Goal: Task Accomplishment & Management: Manage account settings

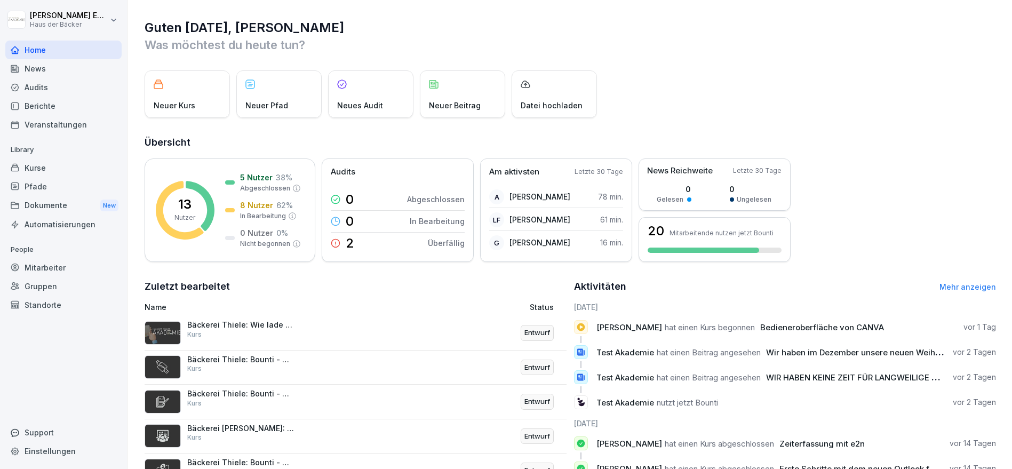
click at [64, 261] on div "Mitarbeiter" at bounding box center [63, 267] width 116 height 19
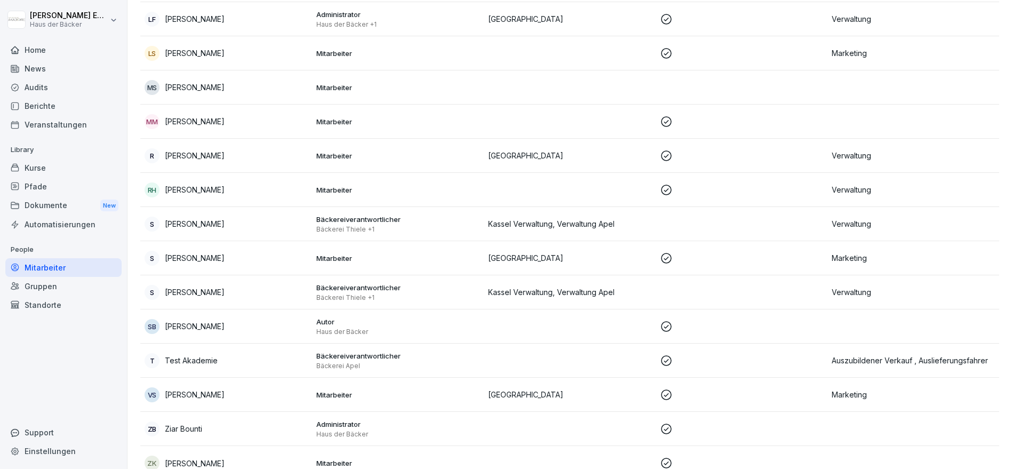
scroll to position [488, 0]
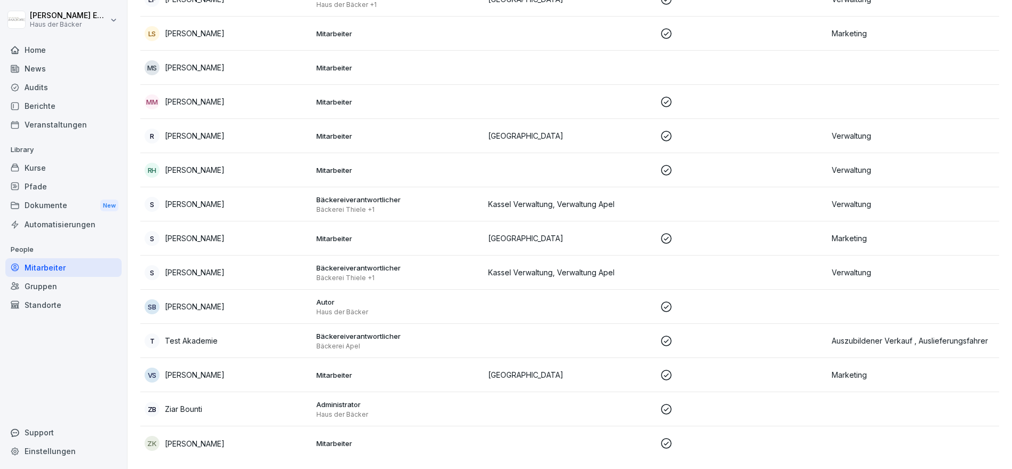
click at [227, 333] on div "T Test Akademie" at bounding box center [226, 340] width 163 height 15
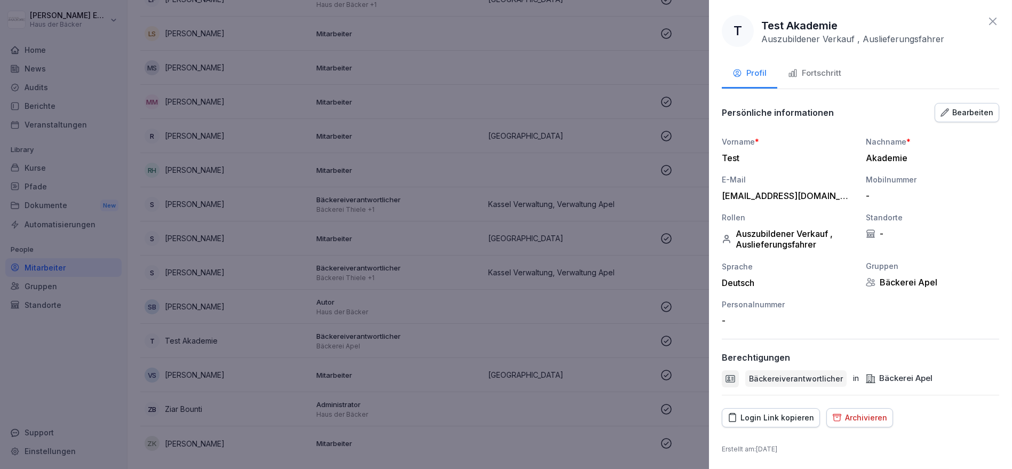
click at [970, 109] on div "Bearbeiten" at bounding box center [967, 113] width 53 height 12
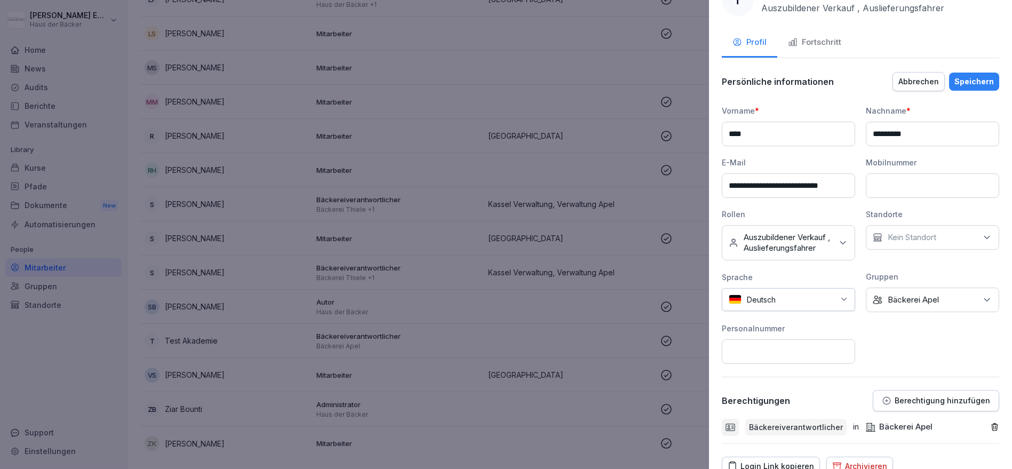
scroll to position [87, 0]
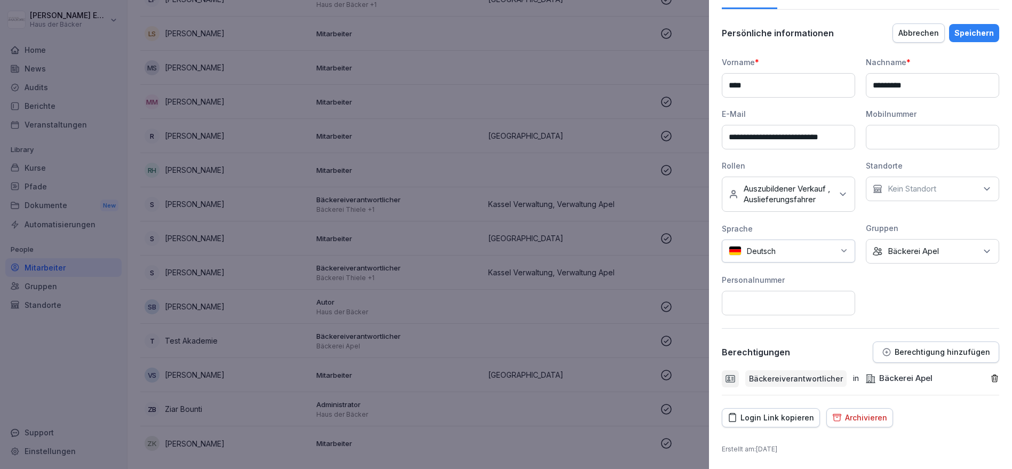
click at [926, 356] on p "Berechtigung hinzufügen" at bounding box center [943, 352] width 96 height 9
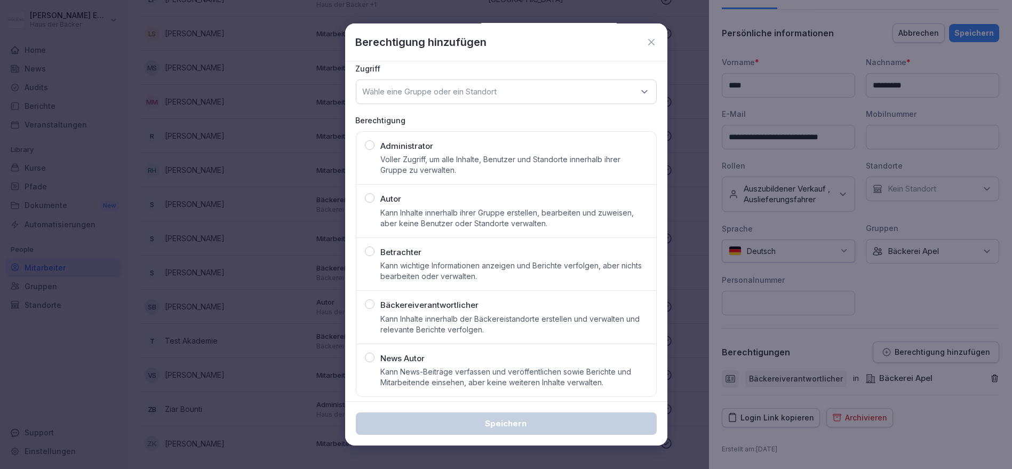
scroll to position [13, 0]
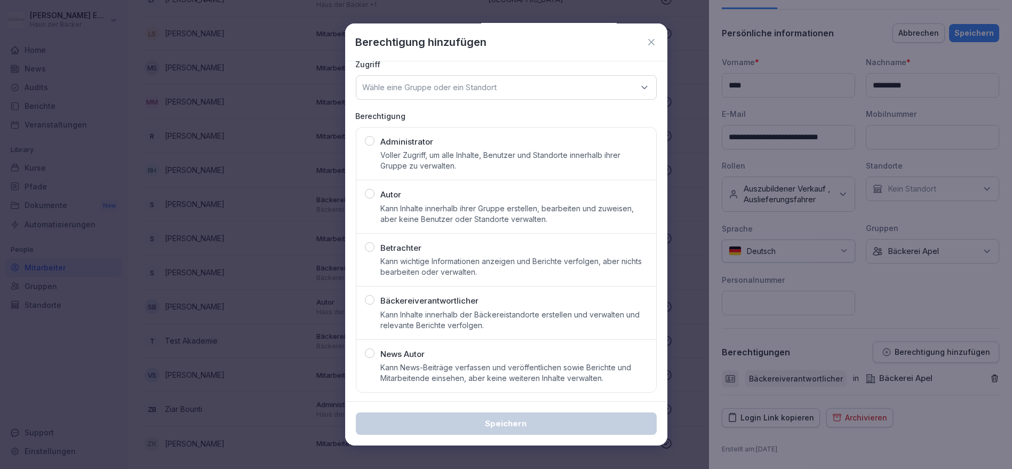
click at [441, 312] on p "Kann Inhalte innerhalb der Bäckereistandorte erstellen und verwalten und releva…" at bounding box center [514, 319] width 267 height 21
click at [419, 83] on p "Wähle eine Gruppe oder ein Standort" at bounding box center [430, 87] width 134 height 11
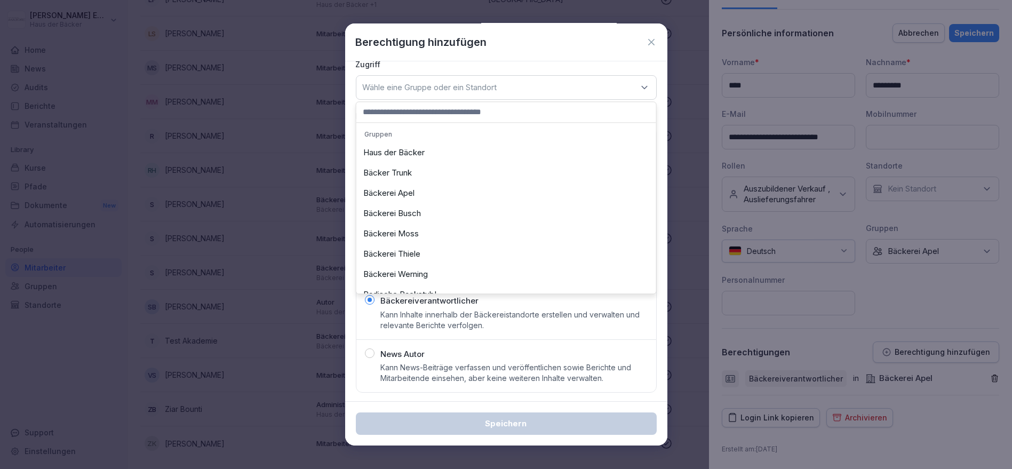
click at [416, 248] on div "Bäckerei Thiele" at bounding box center [506, 254] width 295 height 20
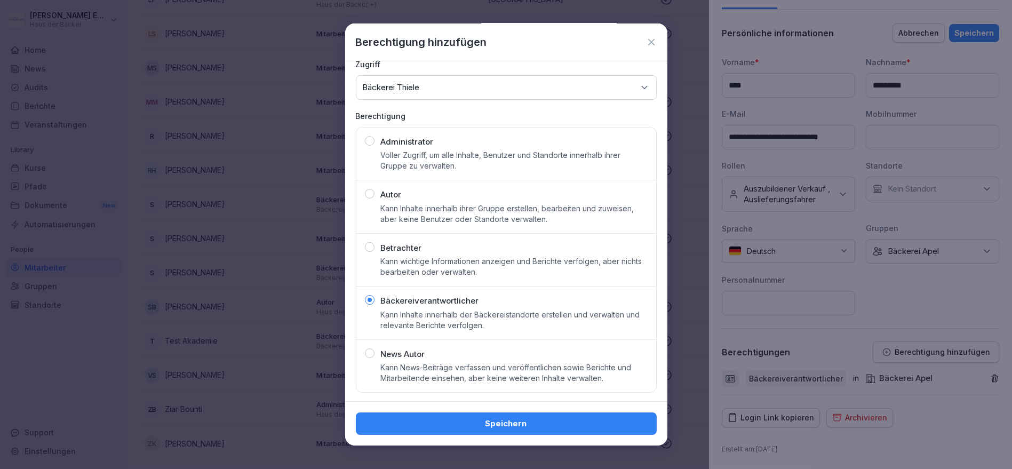
click at [434, 420] on div "Speichern" at bounding box center [506, 424] width 284 height 12
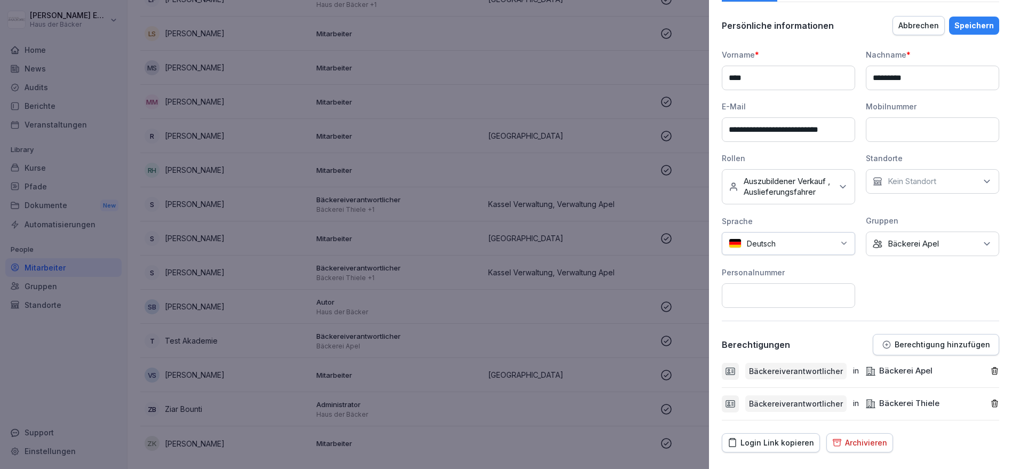
click at [970, 28] on div "Speichern" at bounding box center [974, 26] width 39 height 12
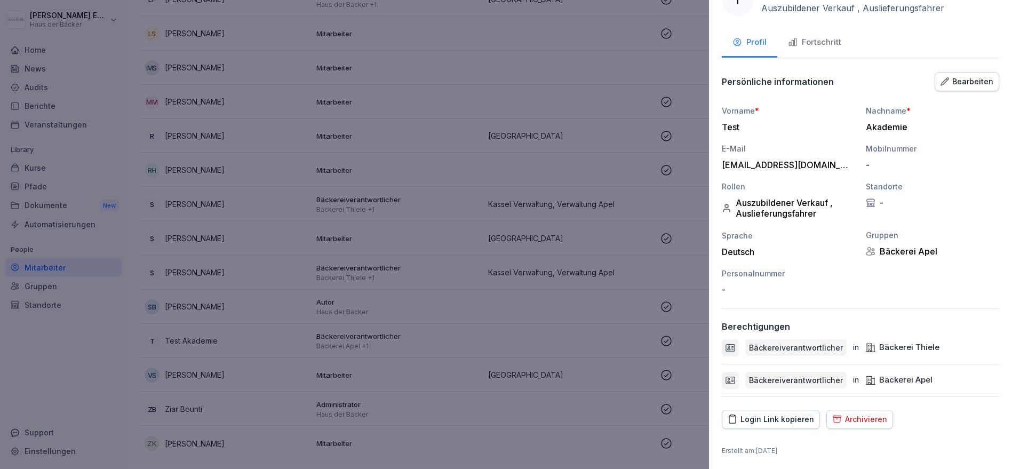
click at [436, 121] on div at bounding box center [506, 234] width 1012 height 469
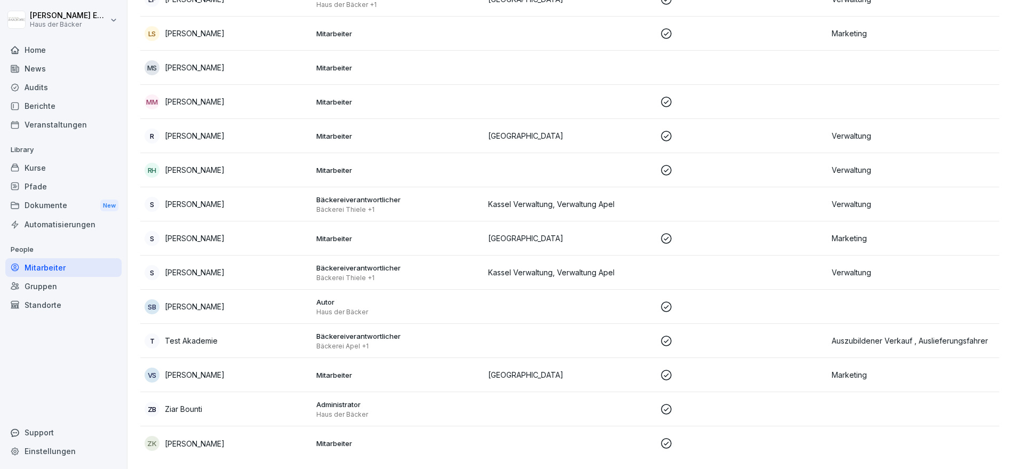
click at [64, 42] on div "Home" at bounding box center [63, 50] width 116 height 19
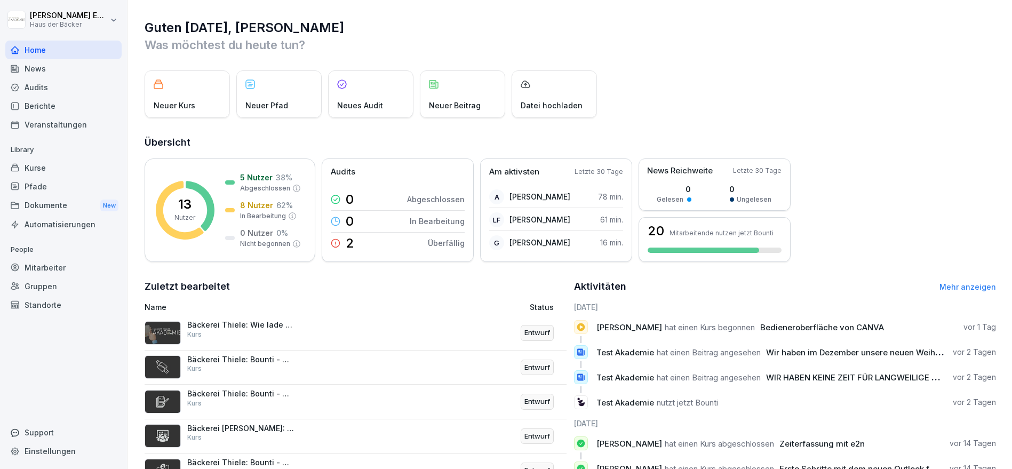
click at [63, 15] on html "[PERSON_NAME] Haus der Bäcker Home News Audits Berichte Veranstaltungen Library…" at bounding box center [506, 234] width 1012 height 469
click at [63, 72] on div "Abmelden" at bounding box center [68, 68] width 106 height 20
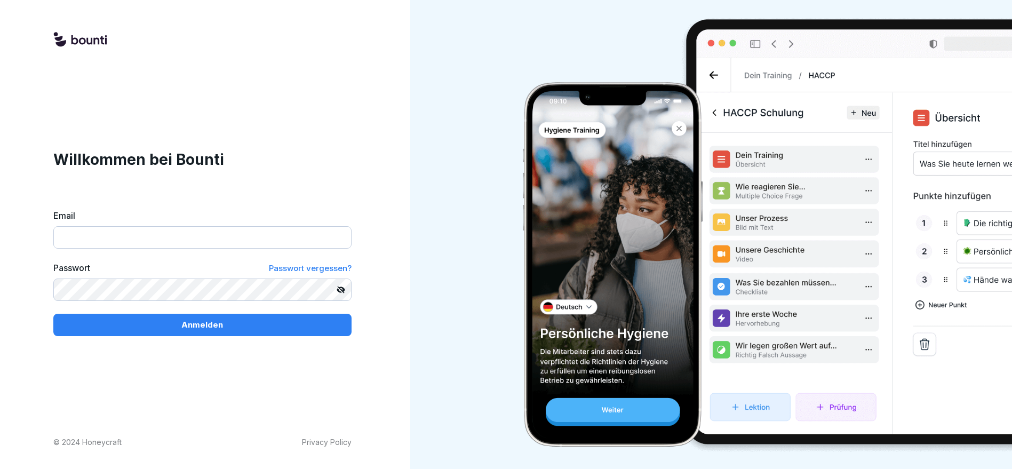
click at [221, 246] on input "Email" at bounding box center [202, 237] width 298 height 22
type input "**********"
